Goal: Communication & Community: Answer question/provide support

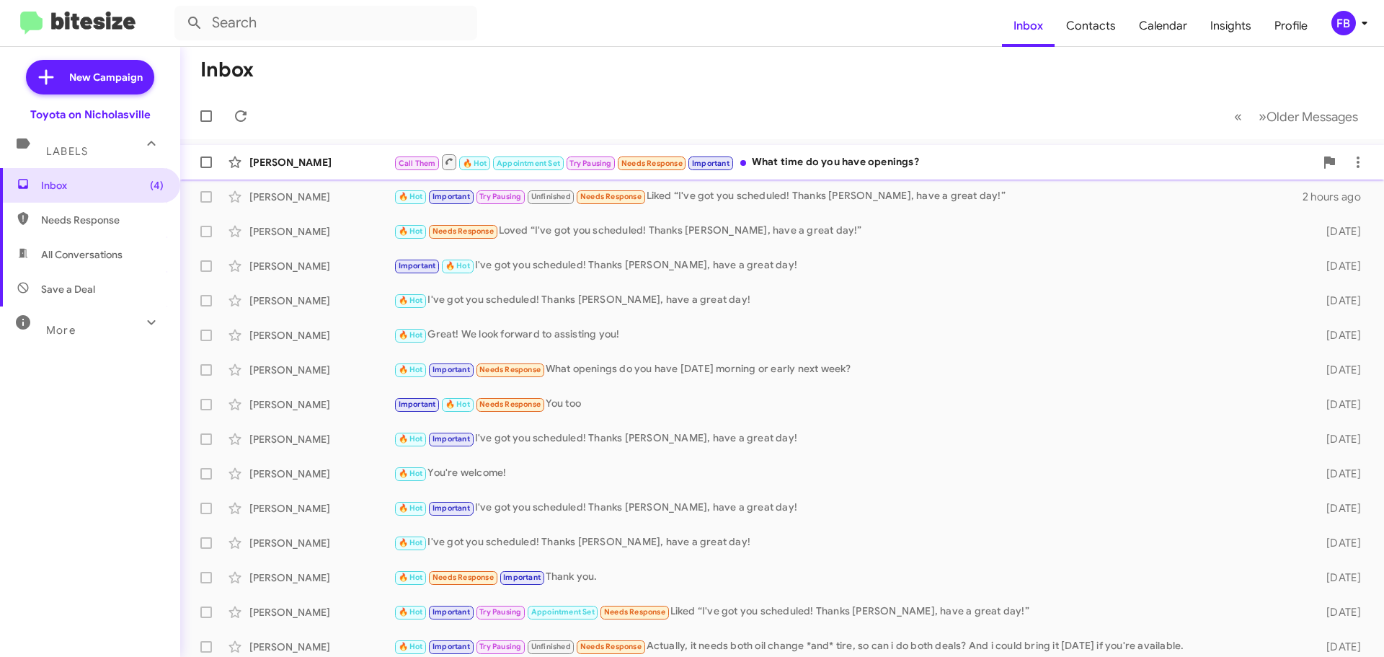
click at [880, 156] on div "Call Them 🔥 Hot Appointment Set Try Pausing Needs Response Important What time …" at bounding box center [854, 162] width 921 height 18
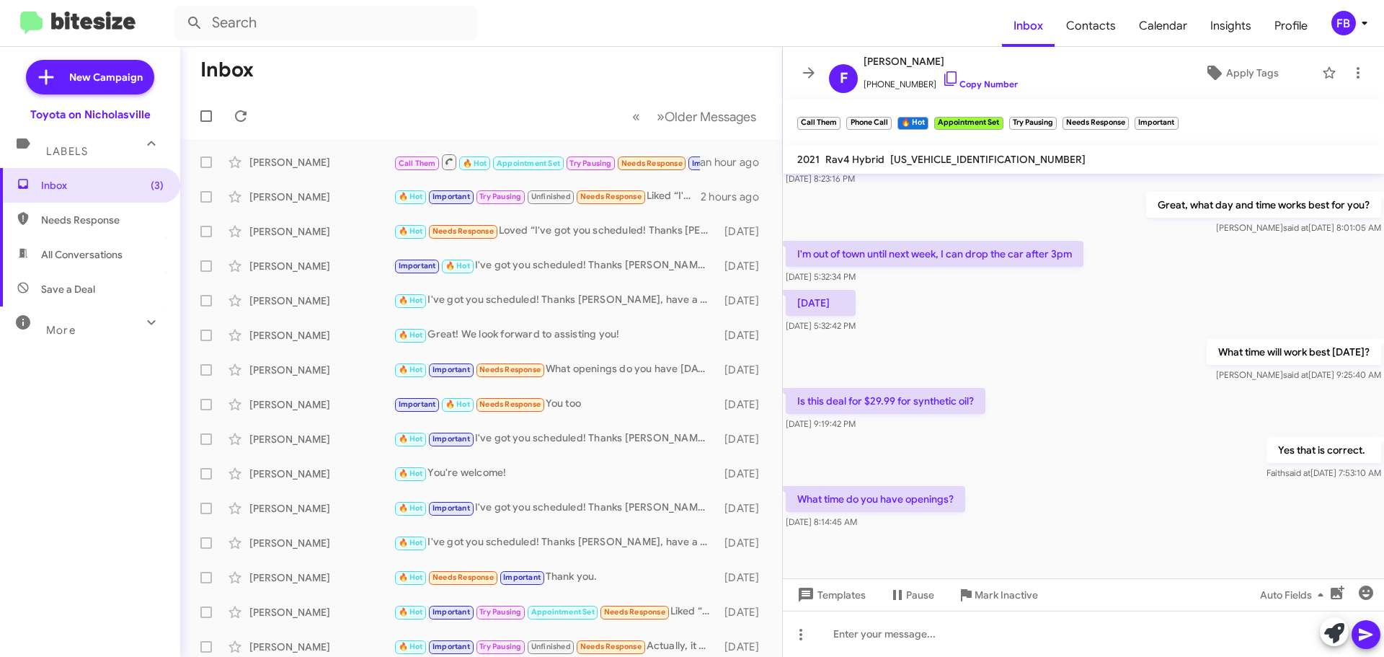
scroll to position [1270, 0]
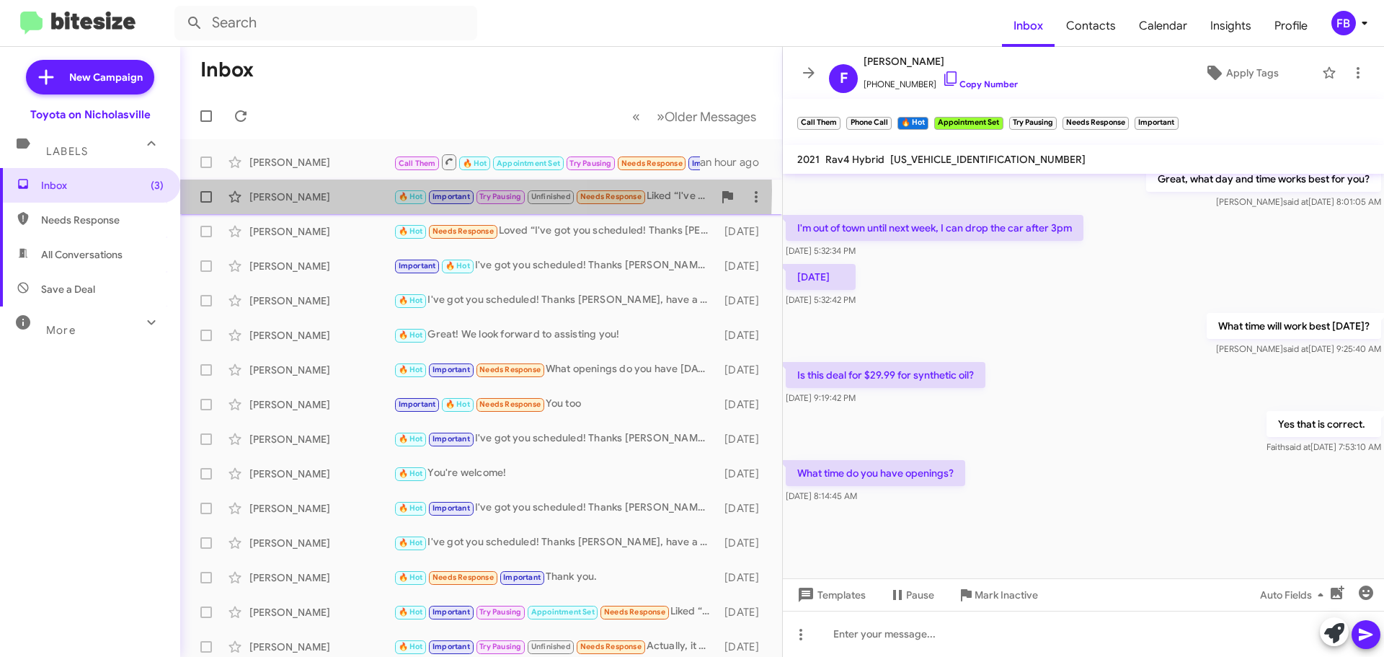
click at [313, 190] on div "[PERSON_NAME]" at bounding box center [321, 197] width 144 height 14
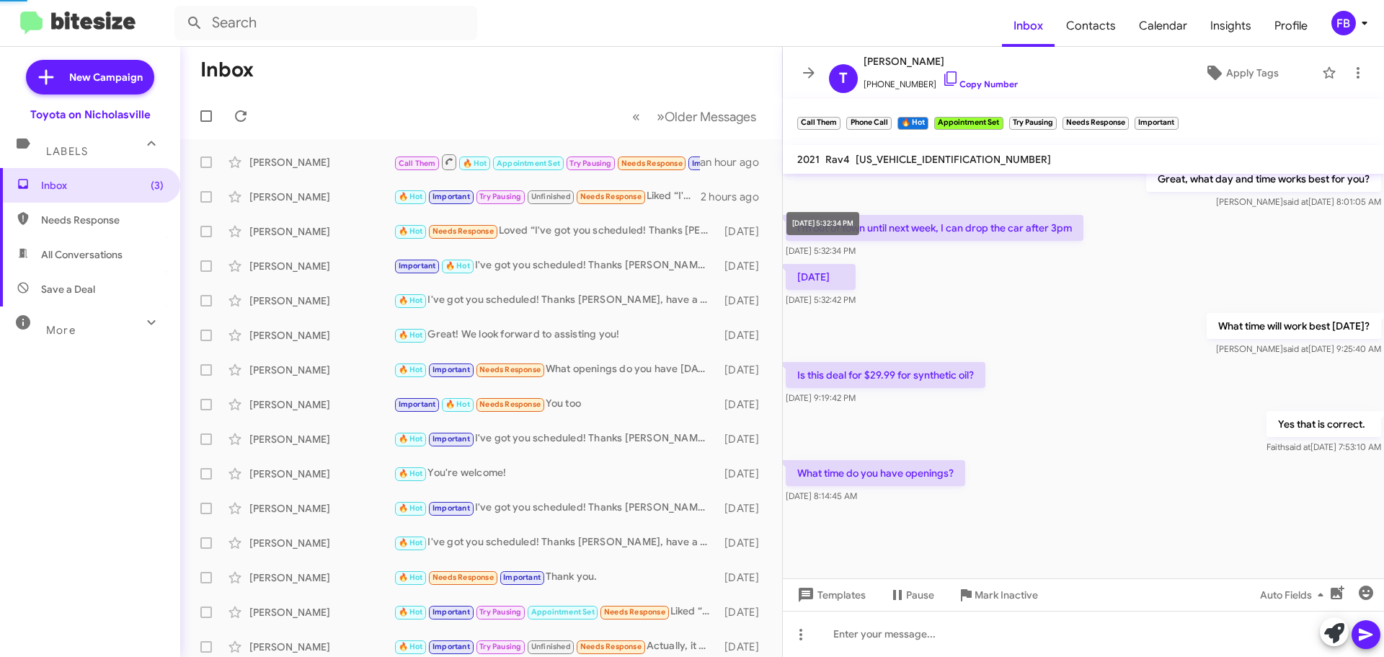
scroll to position [703, 0]
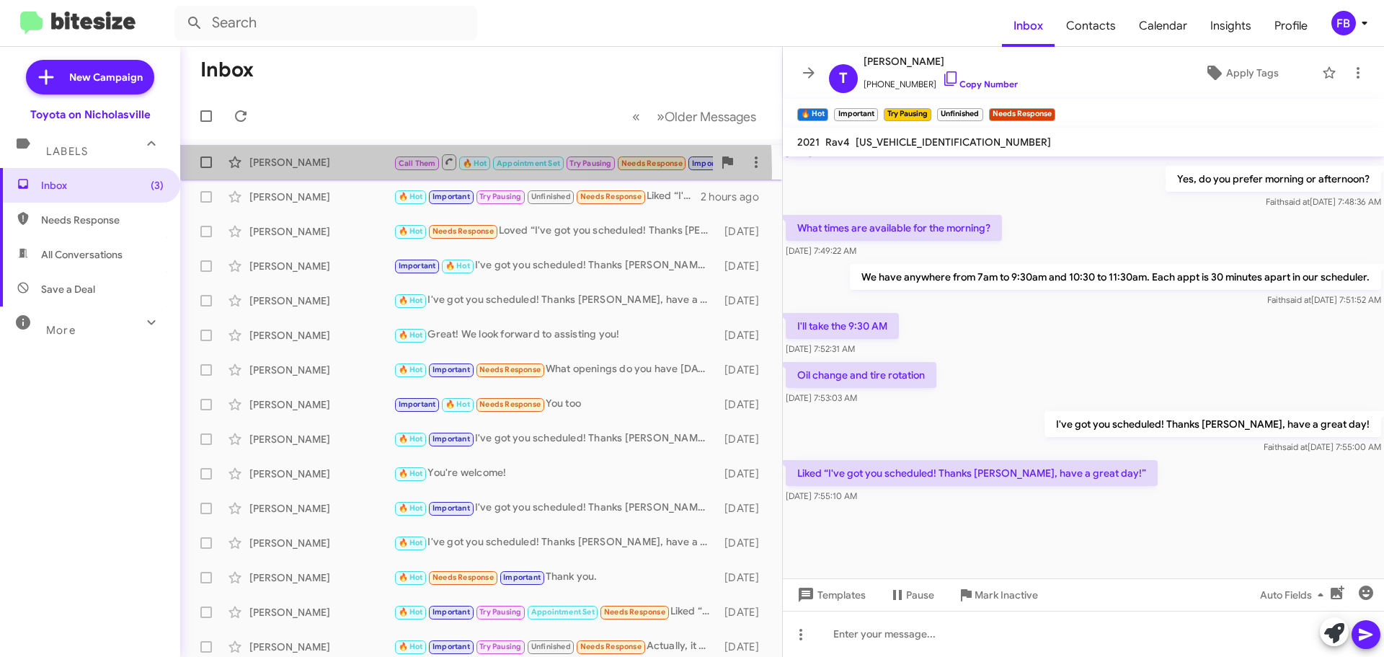
click at [314, 172] on div "[PERSON_NAME] Call Them 🔥 Hot Appointment Set Try Pausing Needs Response Import…" at bounding box center [481, 162] width 579 height 29
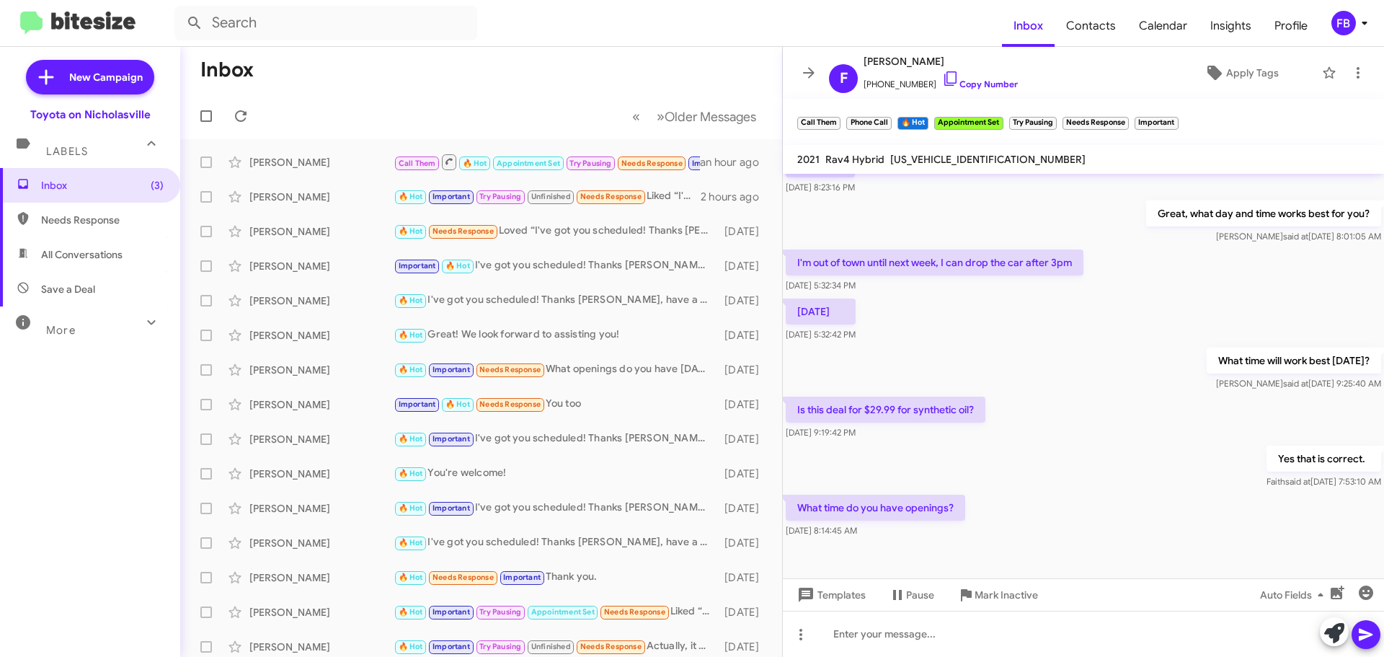
scroll to position [1270, 0]
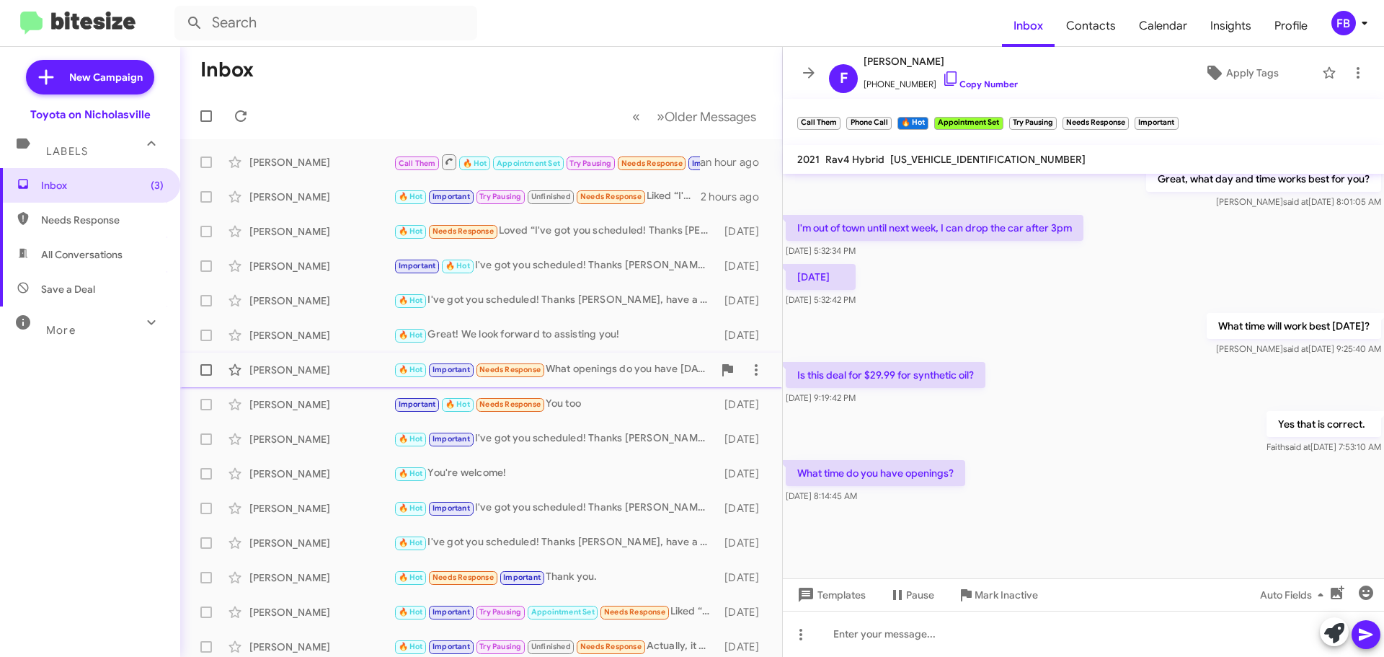
click at [649, 360] on div "[PERSON_NAME] 🔥 Hot Important Needs Response What openings do you have [DATE] m…" at bounding box center [481, 369] width 579 height 29
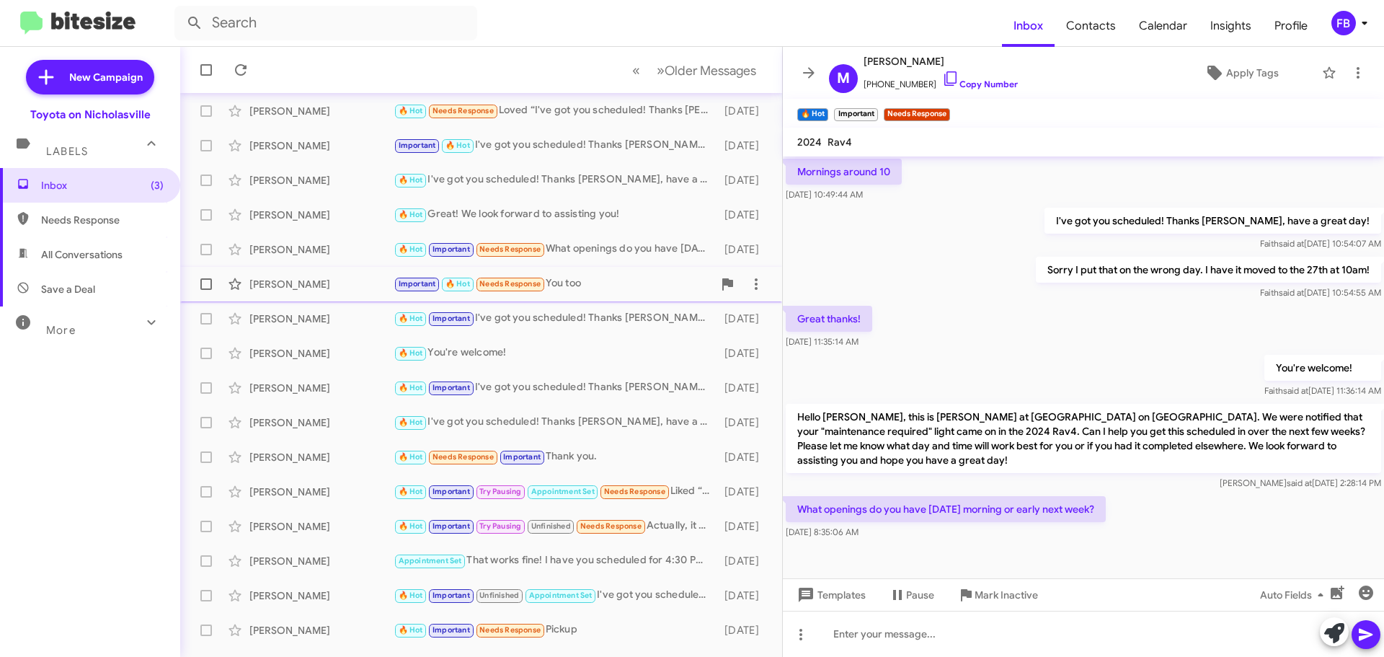
scroll to position [180, 0]
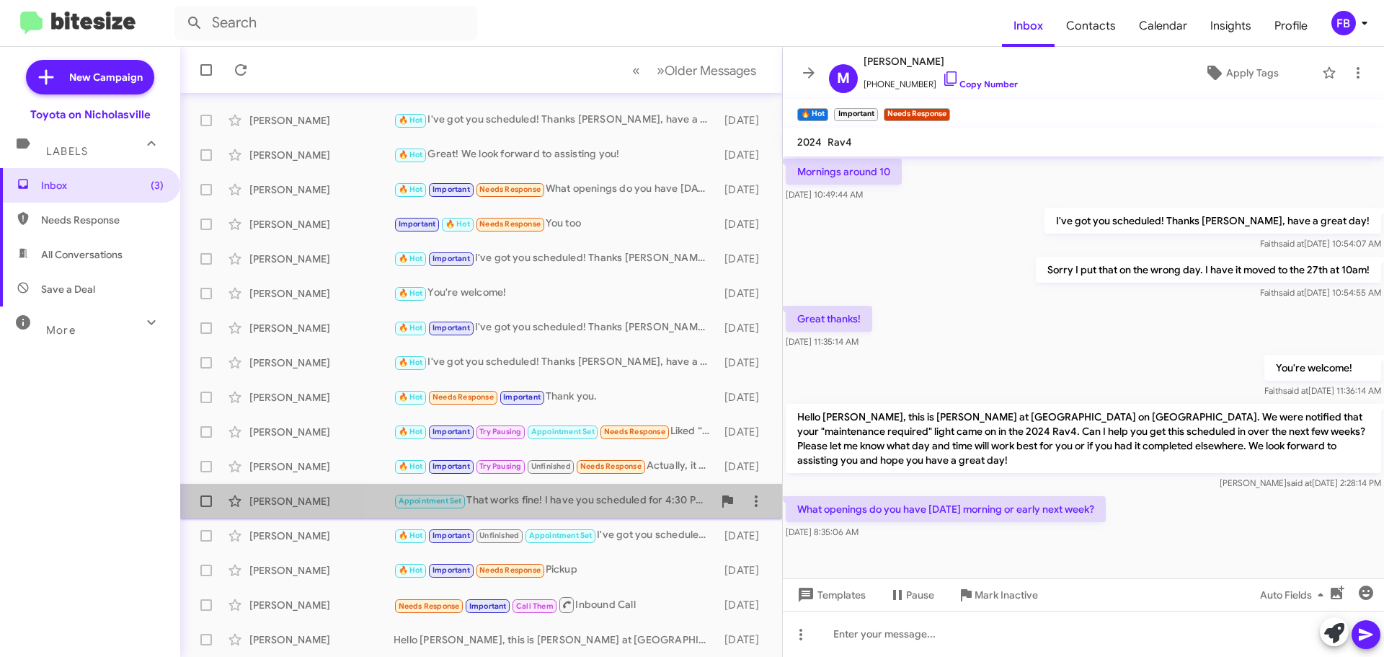
click at [609, 499] on div "Appointment Set That works fine! I have you scheduled for 4:30 PM - [DATE]. Let…" at bounding box center [553, 500] width 319 height 17
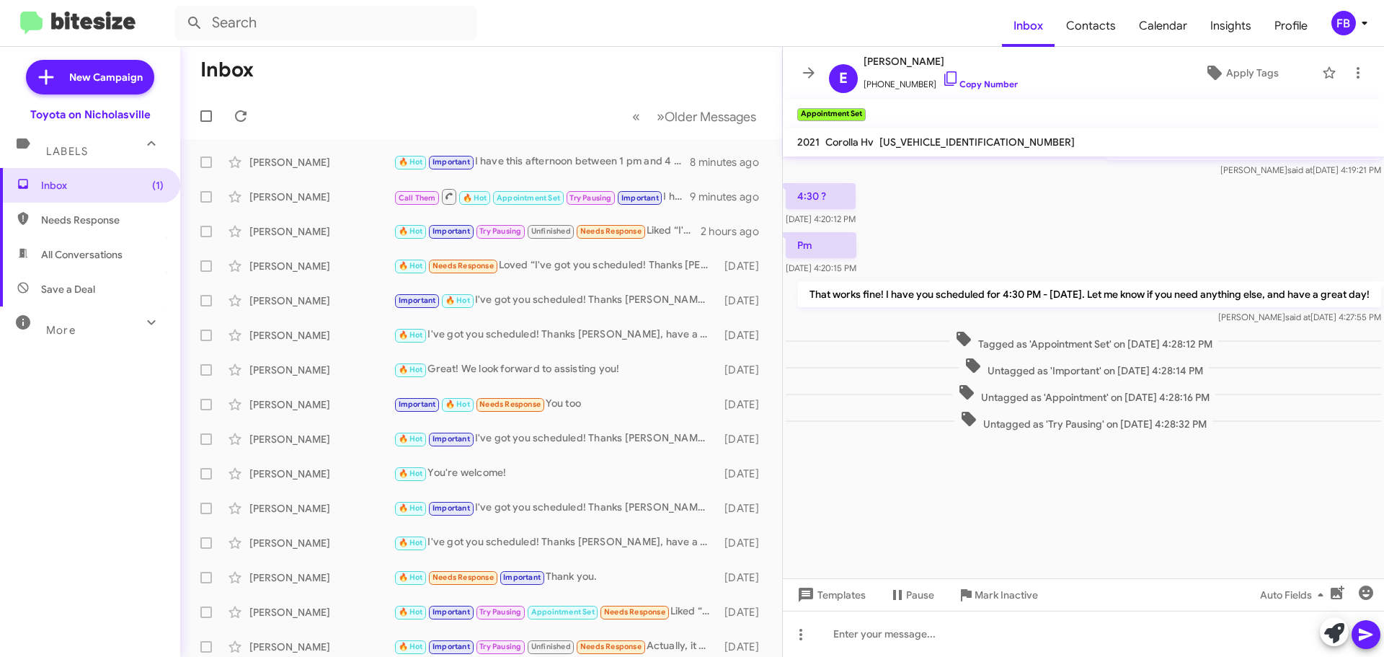
drag, startPoint x: 100, startPoint y: 254, endPoint x: 121, endPoint y: 254, distance: 20.9
click at [100, 254] on span "All Conversations" at bounding box center [81, 254] width 81 height 14
type input "in:all-conversations"
